Goal: Entertainment & Leisure: Browse casually

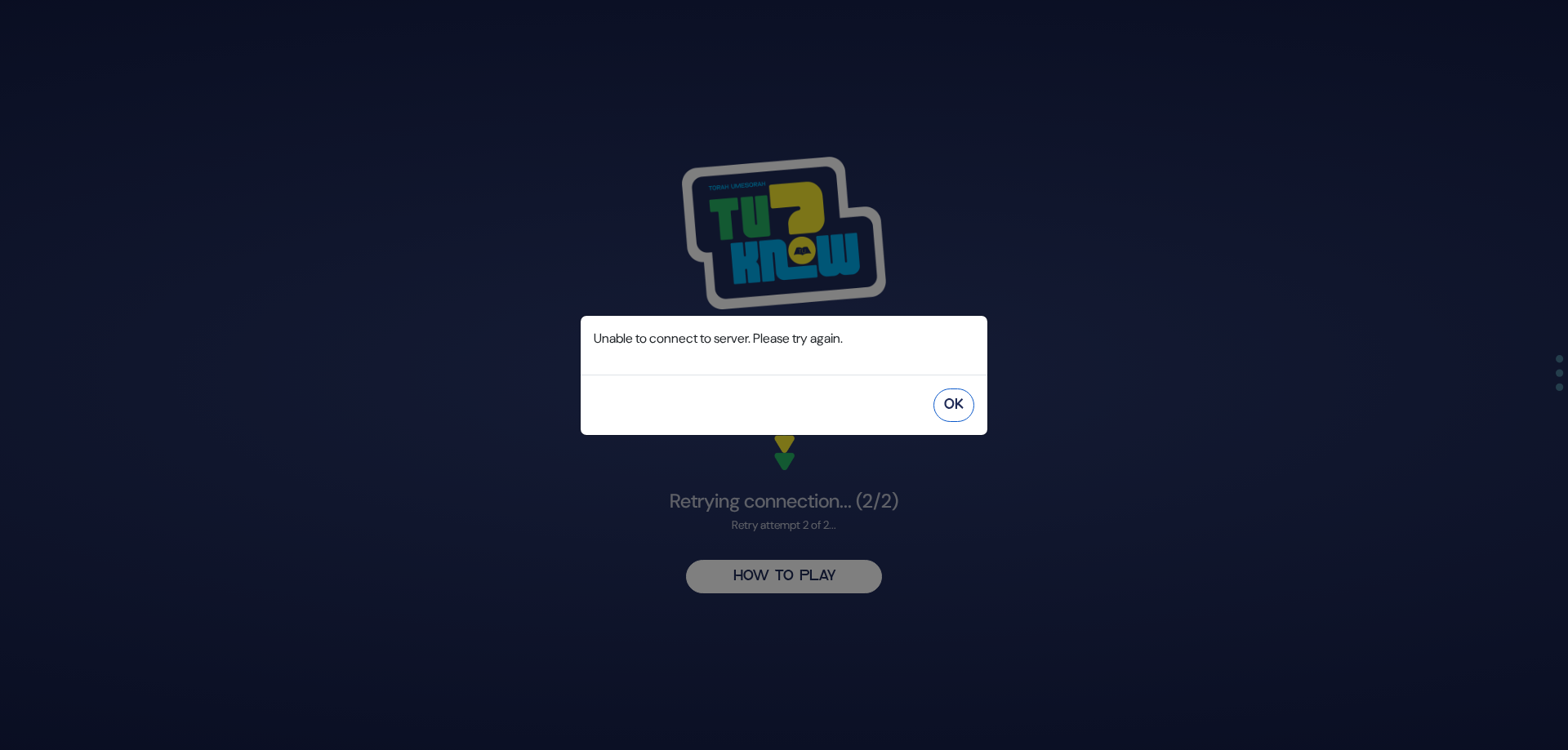
click at [965, 413] on button "OK" at bounding box center [954, 406] width 41 height 33
click at [946, 402] on button "OK" at bounding box center [954, 406] width 41 height 33
click at [963, 398] on button "OK" at bounding box center [954, 406] width 41 height 33
click at [943, 393] on button "OK" at bounding box center [954, 406] width 41 height 33
drag, startPoint x: 964, startPoint y: 395, endPoint x: 623, endPoint y: 197, distance: 394.3
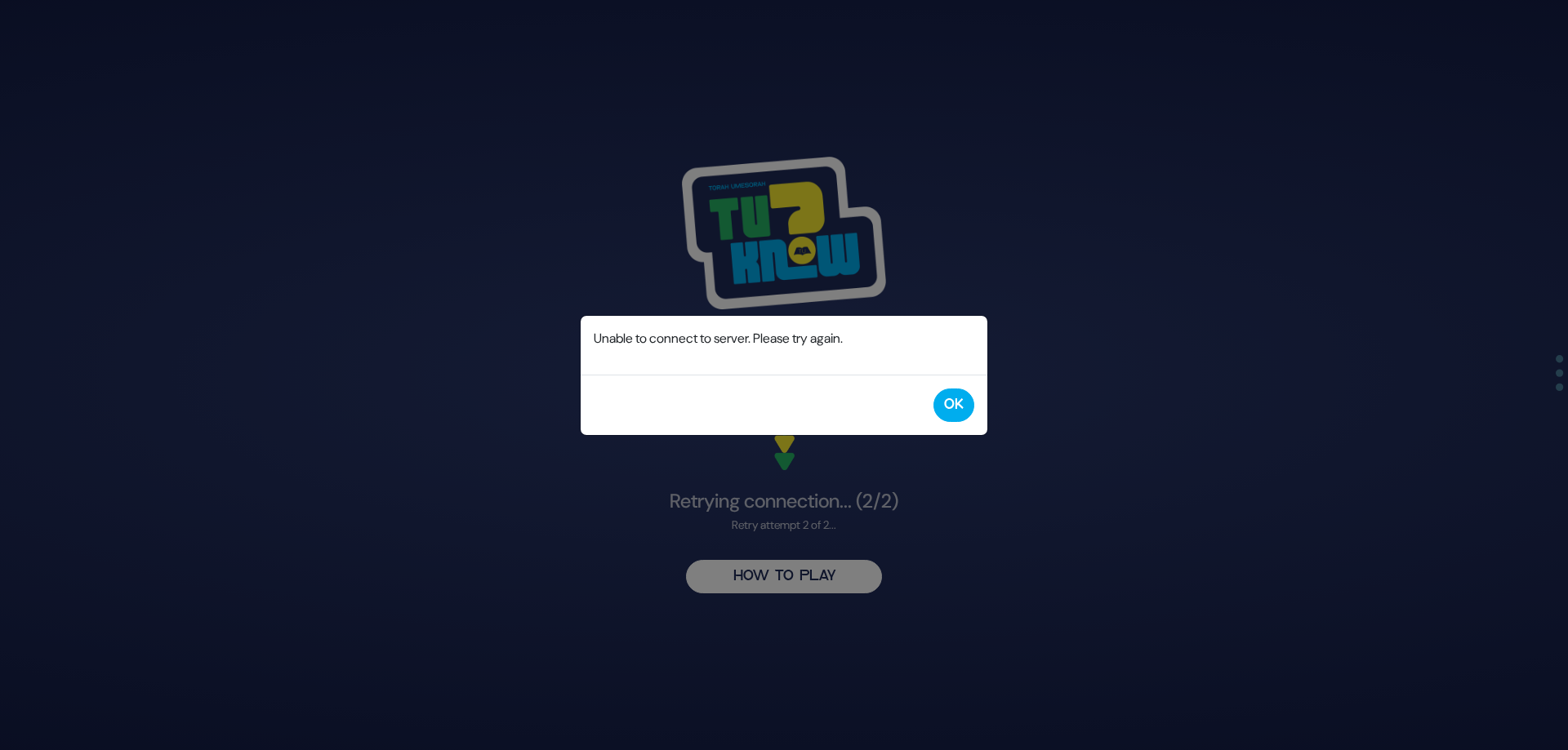
click at [963, 395] on button "OK" at bounding box center [954, 406] width 41 height 33
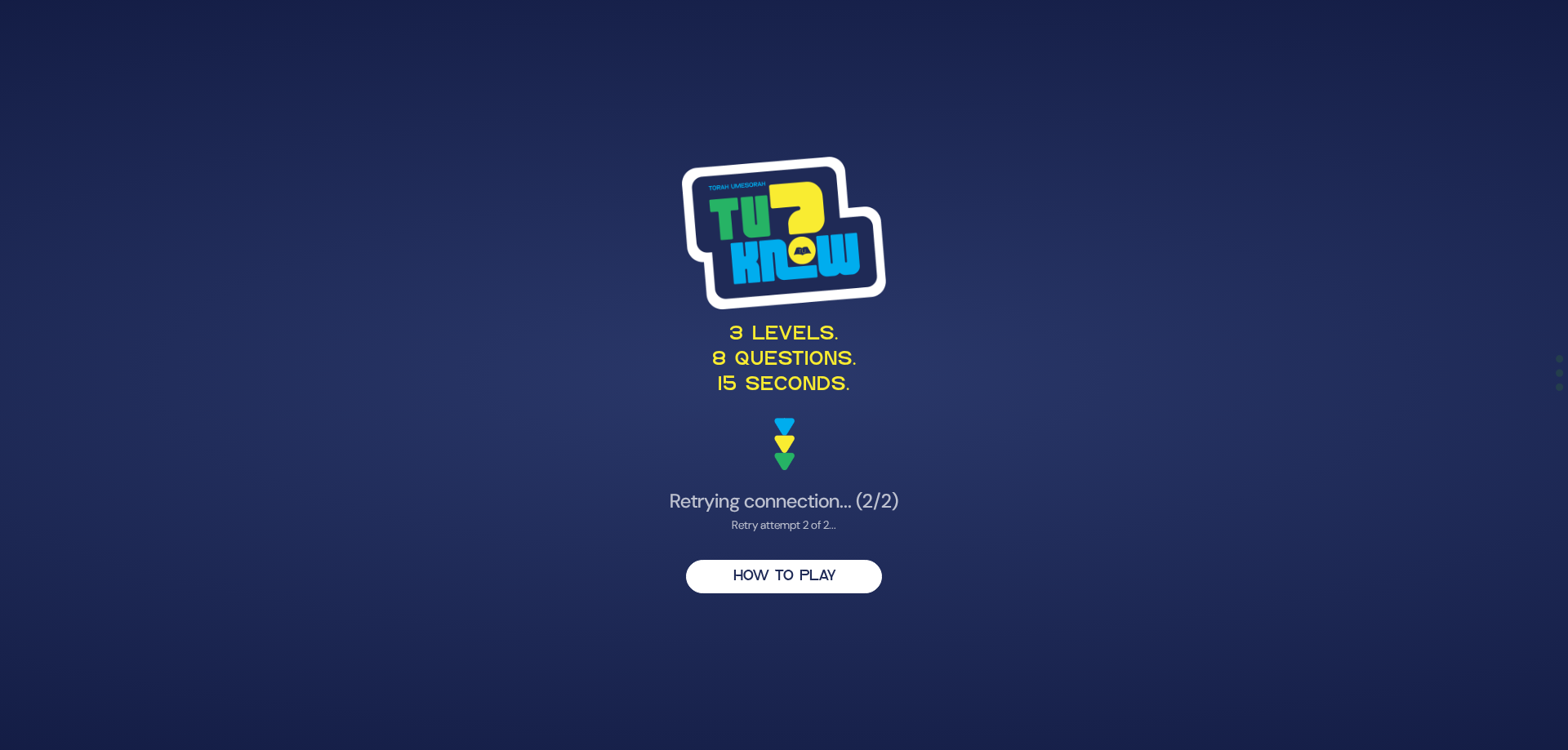
click at [784, 509] on h4 "Retrying connection... (2/2)" at bounding box center [784, 501] width 797 height 23
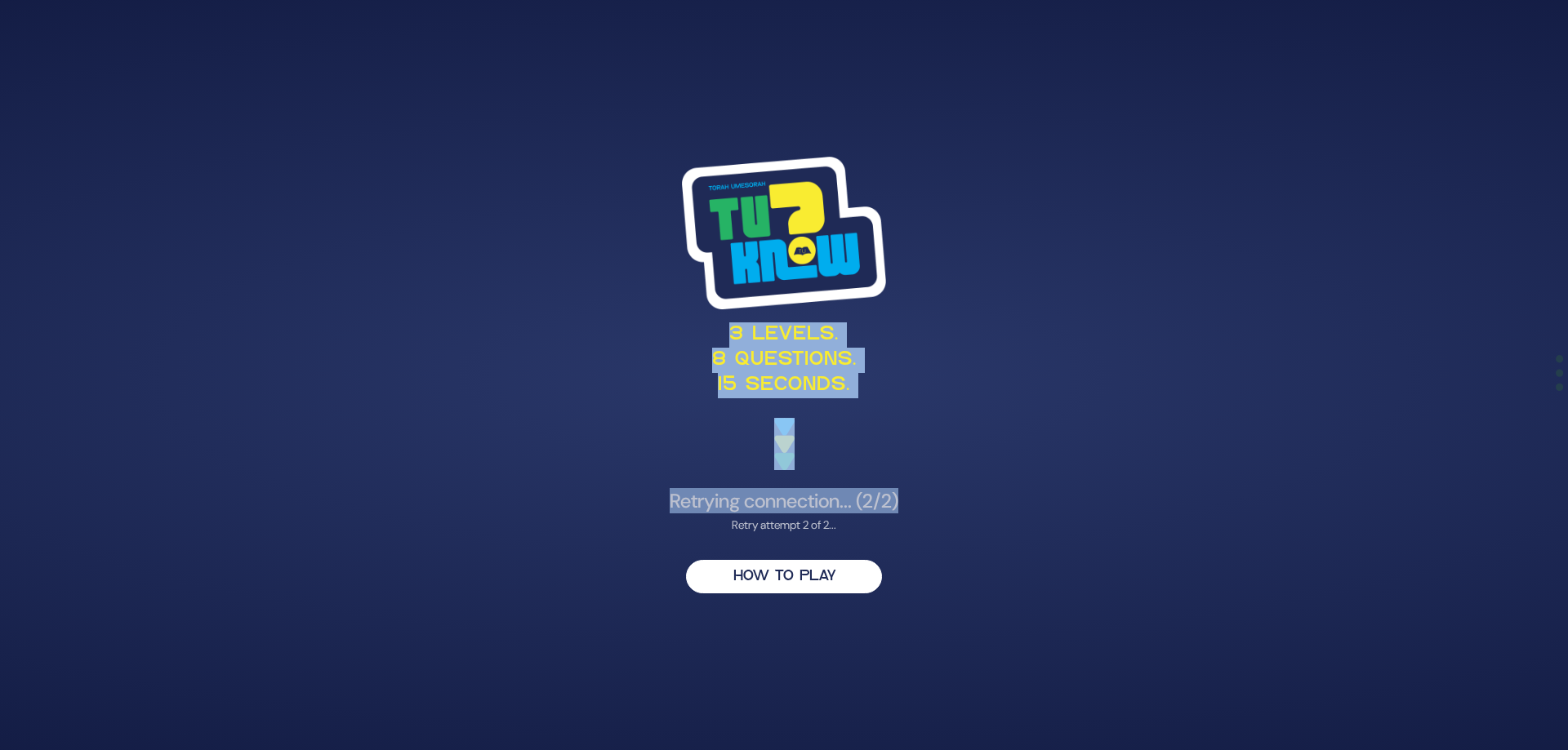
drag, startPoint x: 1016, startPoint y: 511, endPoint x: 262, endPoint y: 323, distance: 777.1
click at [262, 323] on div "3 levels. 8 questions. 15 seconds. Retrying connection... (2/2) Retry attempt 2…" at bounding box center [784, 375] width 1568 height 750
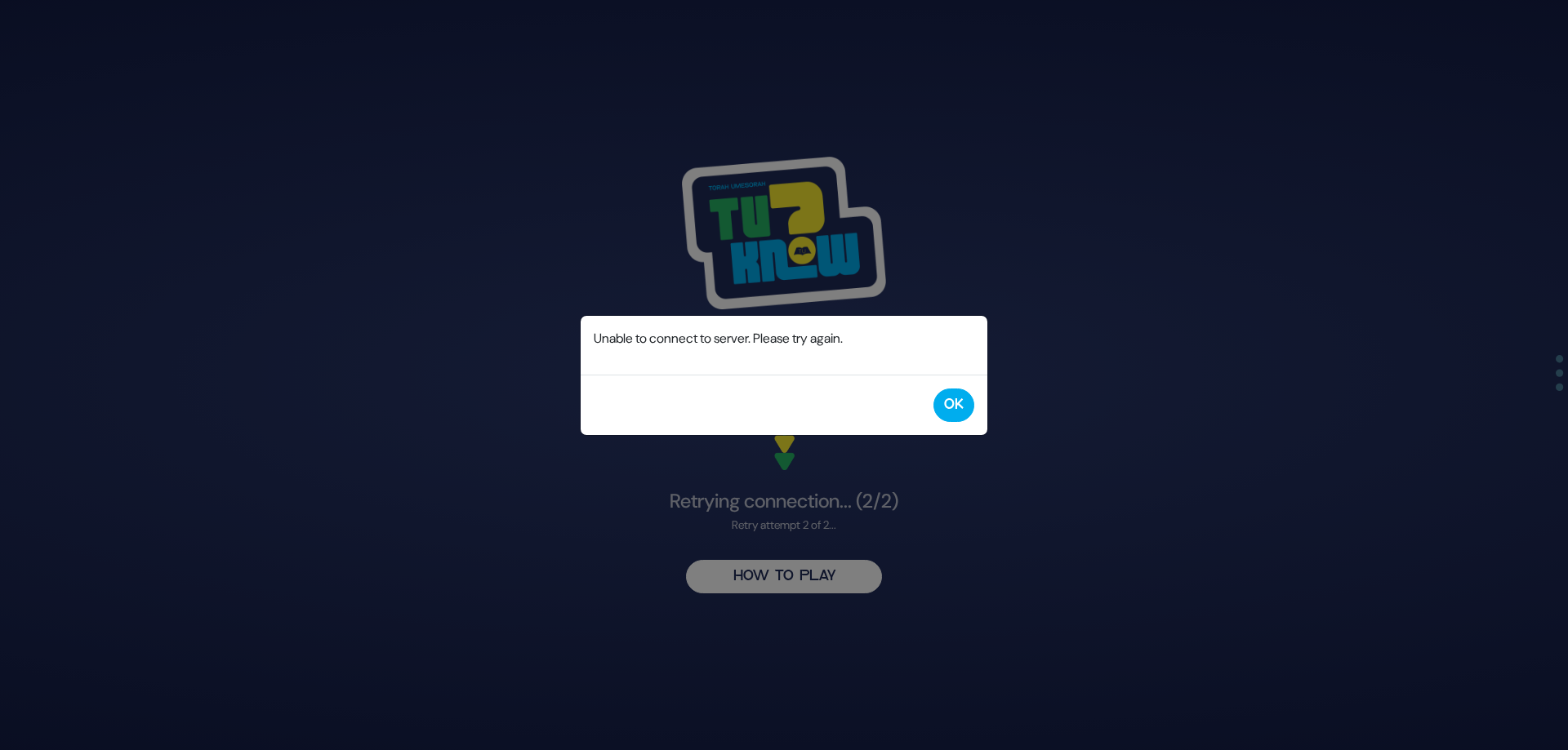
drag, startPoint x: 944, startPoint y: 405, endPoint x: 799, endPoint y: 288, distance: 186.3
click at [944, 404] on button "OK" at bounding box center [954, 406] width 41 height 33
click at [963, 412] on button "OK" at bounding box center [954, 406] width 41 height 33
click at [970, 413] on button "OK" at bounding box center [954, 406] width 41 height 33
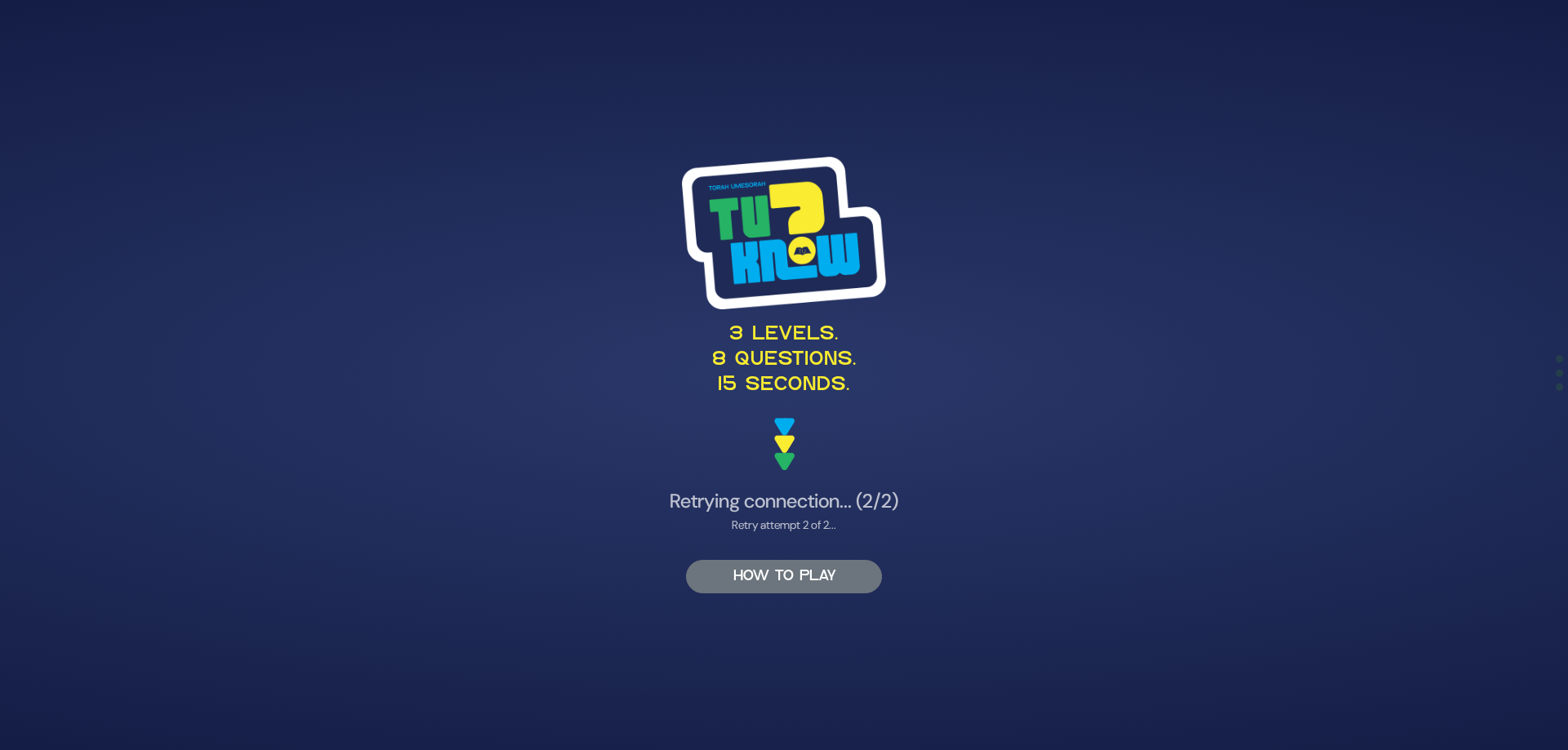
click at [746, 568] on button "HOW TO PLAY" at bounding box center [784, 577] width 196 height 33
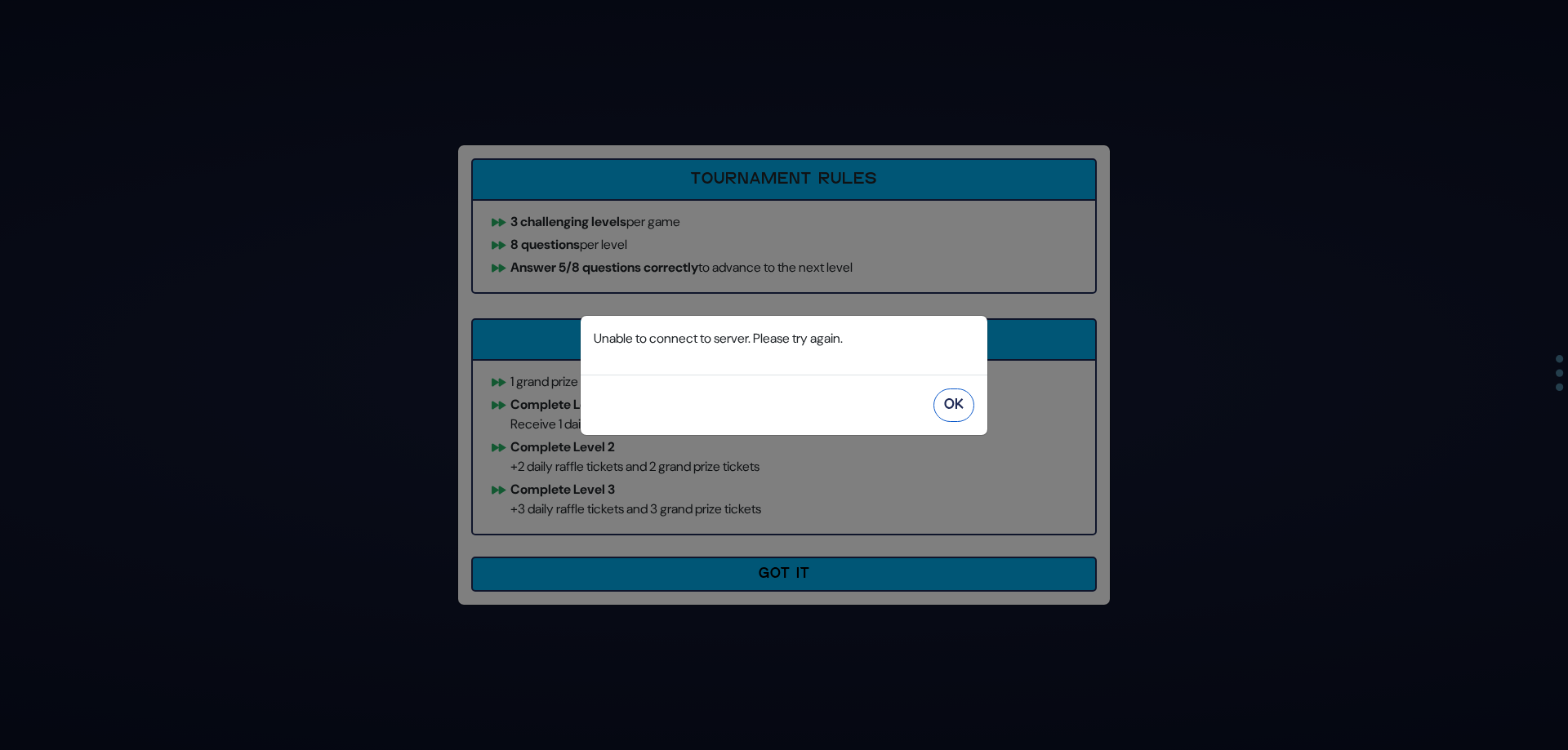
click at [958, 395] on button "OK" at bounding box center [954, 406] width 41 height 33
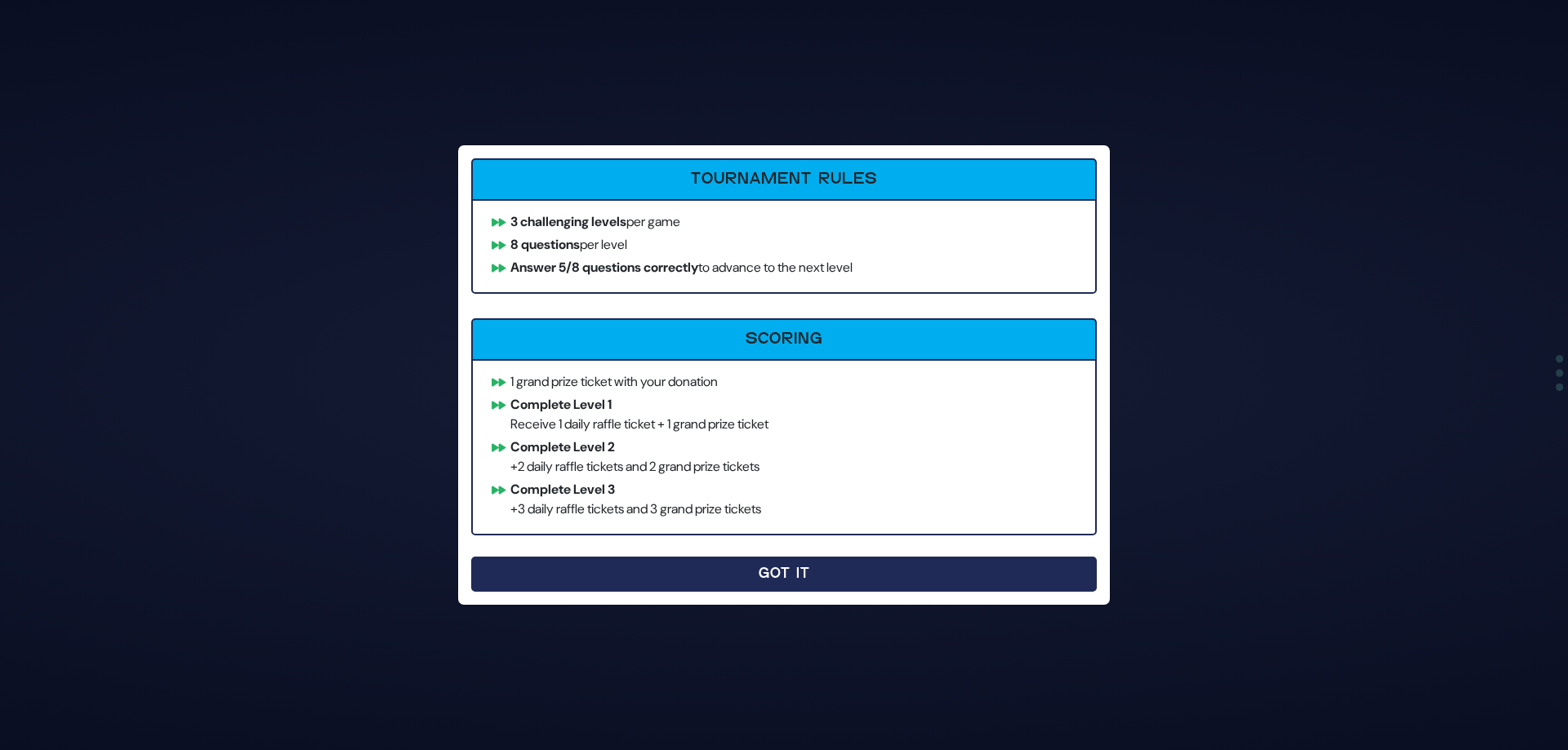
click at [602, 569] on button "Got It" at bounding box center [784, 574] width 626 height 35
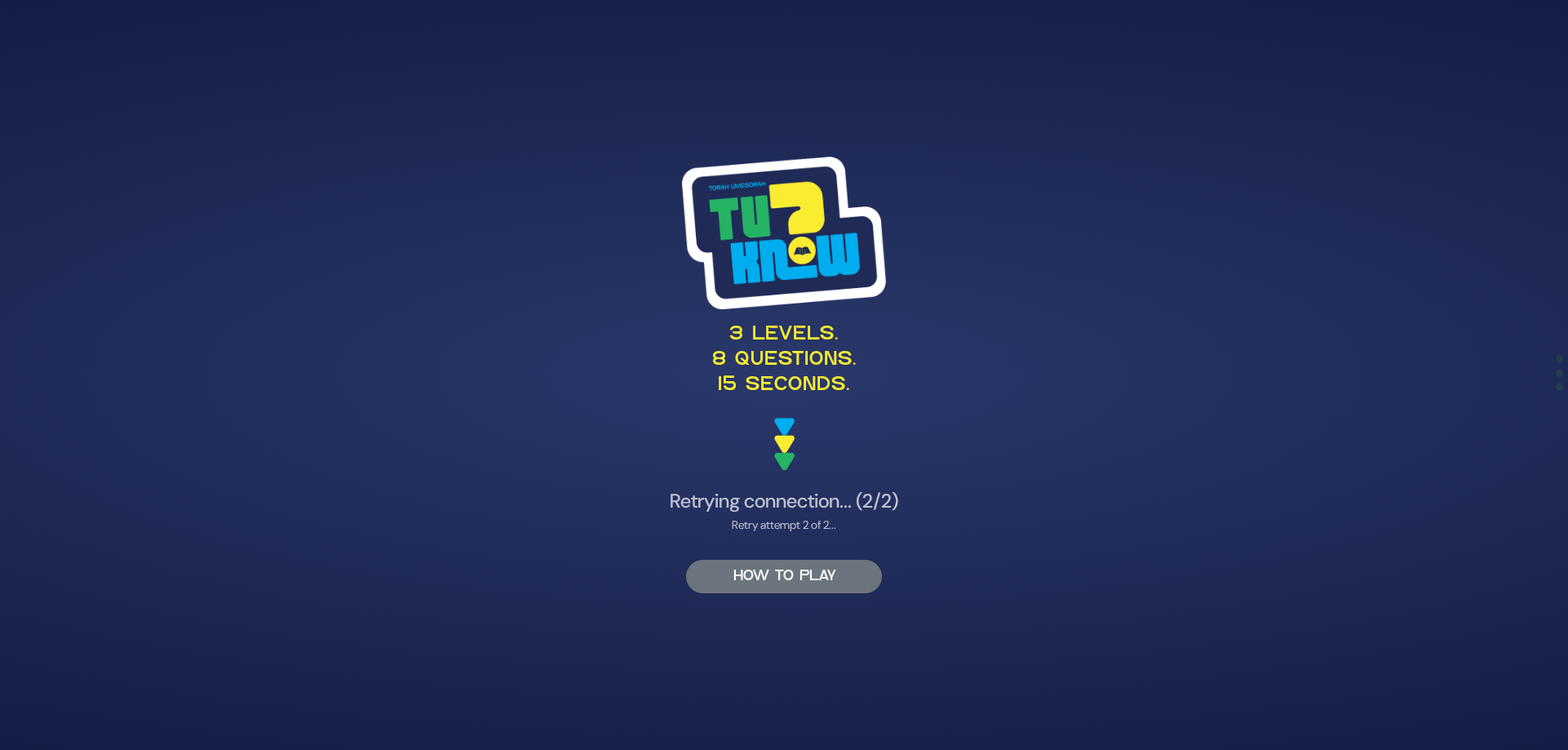
click at [708, 574] on button "HOW TO PLAY" at bounding box center [784, 577] width 196 height 33
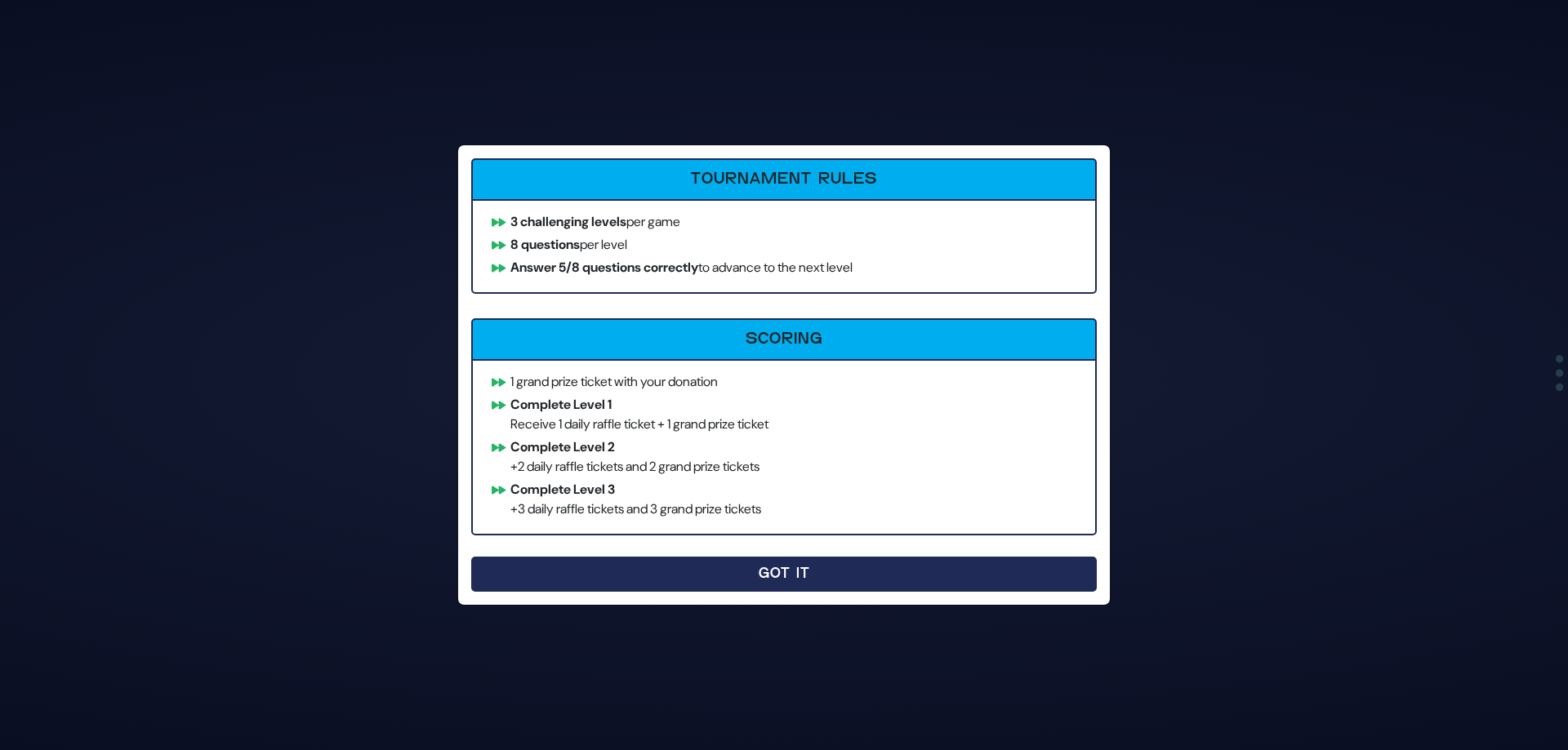
click at [622, 567] on button "Got It" at bounding box center [784, 574] width 626 height 35
